Goal: Task Accomplishment & Management: Complete application form

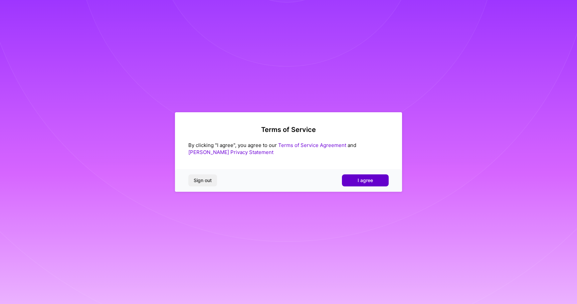
click at [370, 182] on span "I agree" at bounding box center [365, 180] width 15 height 7
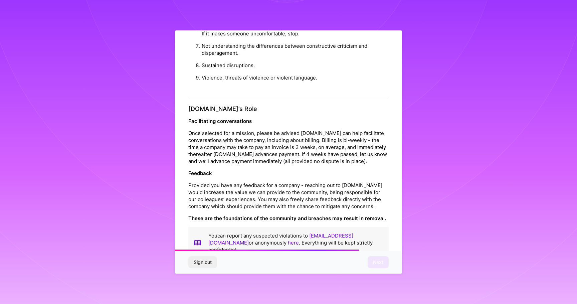
scroll to position [1, 0]
drag, startPoint x: 272, startPoint y: 178, endPoint x: 350, endPoint y: 287, distance: 134.1
click at [350, 273] on div "Platform Code of Conduct This is the [DOMAIN_NAME] Platform Code of Conduct! We…" at bounding box center [288, 152] width 227 height 244
click at [378, 262] on span "Next" at bounding box center [378, 262] width 10 height 7
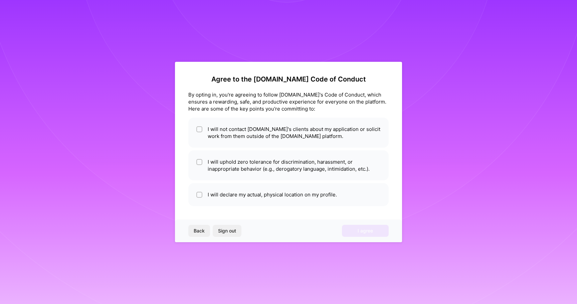
scroll to position [0, 0]
click at [200, 162] on input "checkbox" at bounding box center [200, 162] width 5 height 5
checkbox input "true"
click at [198, 194] on input "checkbox" at bounding box center [200, 195] width 5 height 5
checkbox input "true"
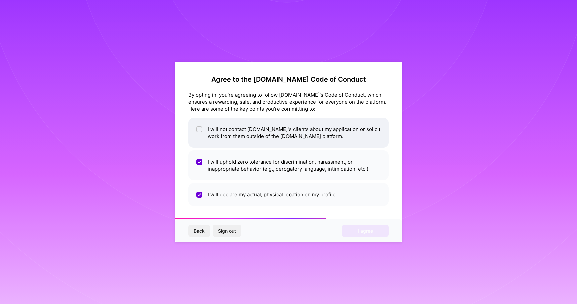
click at [198, 129] on input "checkbox" at bounding box center [200, 129] width 5 height 5
checkbox input "true"
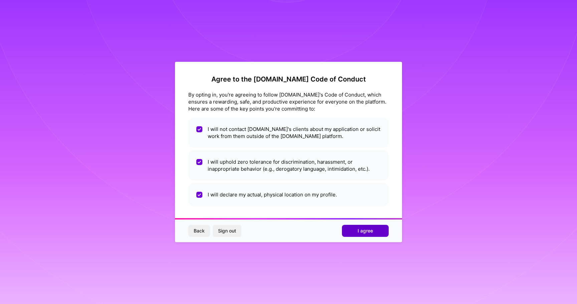
click at [358, 231] on button "I agree" at bounding box center [365, 231] width 47 height 12
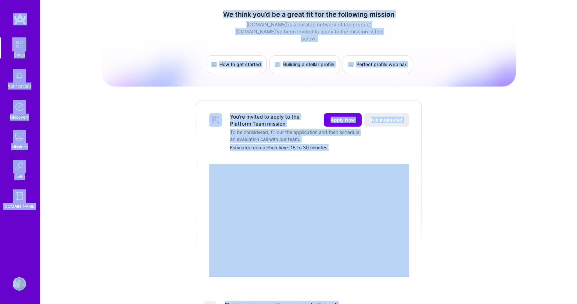
click at [140, 114] on div "We think you’d be a great fit for the following mission [DOMAIN_NAME] is a cura…" at bounding box center [309, 262] width 414 height 514
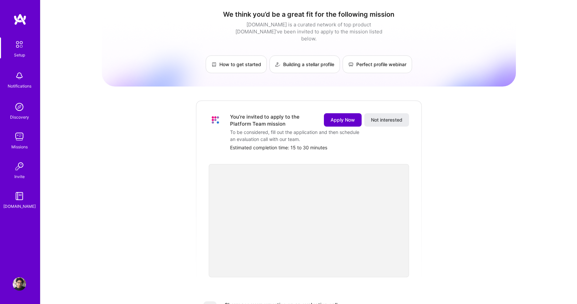
click at [337, 117] on span "Apply Now" at bounding box center [343, 120] width 24 height 7
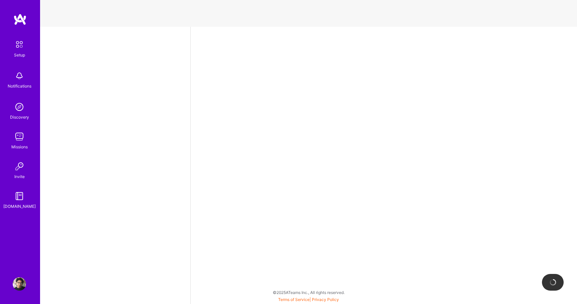
select select "US"
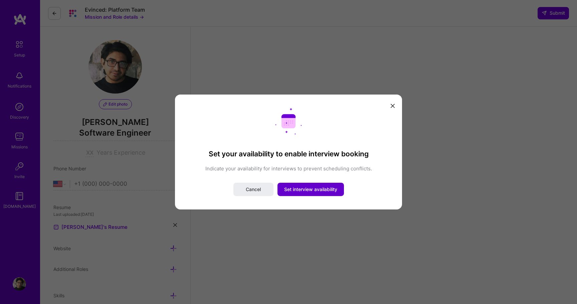
click at [300, 190] on span "Set interview availability" at bounding box center [310, 189] width 53 height 7
